Goal: Transaction & Acquisition: Purchase product/service

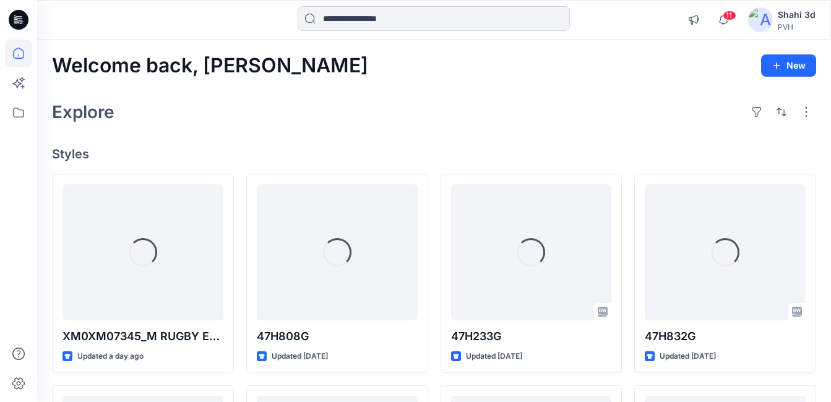
click at [400, 29] on input at bounding box center [434, 18] width 272 height 25
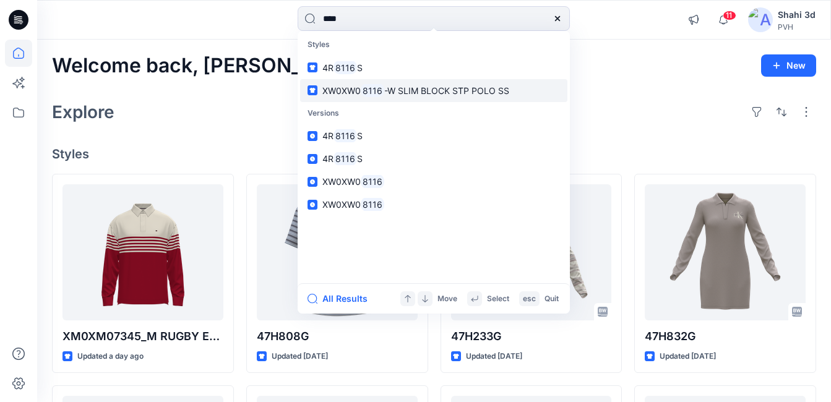
type input "****"
click at [353, 93] on span "XW0XW0" at bounding box center [341, 90] width 38 height 11
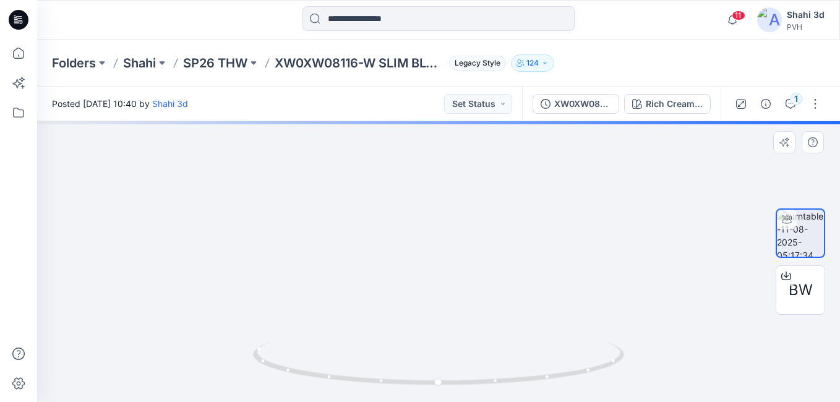
drag, startPoint x: 447, startPoint y: 209, endPoint x: 447, endPoint y: 255, distance: 46.4
drag, startPoint x: 460, startPoint y: 231, endPoint x: 453, endPoint y: 338, distance: 107.3
click at [453, 338] on img at bounding box center [431, 9] width 1569 height 787
drag, startPoint x: 462, startPoint y: 303, endPoint x: 470, endPoint y: 338, distance: 36.0
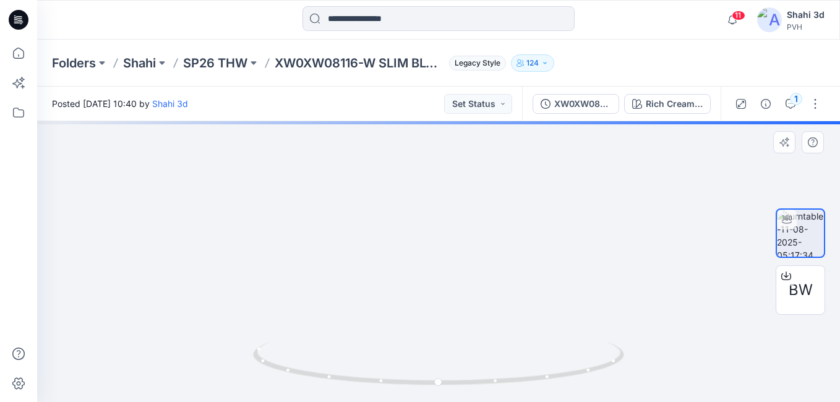
click at [462, 368] on div at bounding box center [438, 261] width 803 height 281
click at [484, 351] on div at bounding box center [438, 261] width 803 height 281
drag, startPoint x: 481, startPoint y: 368, endPoint x: 481, endPoint y: 380, distance: 12.4
click at [481, 380] on div at bounding box center [438, 261] width 803 height 281
